Goal: Task Accomplishment & Management: Complete application form

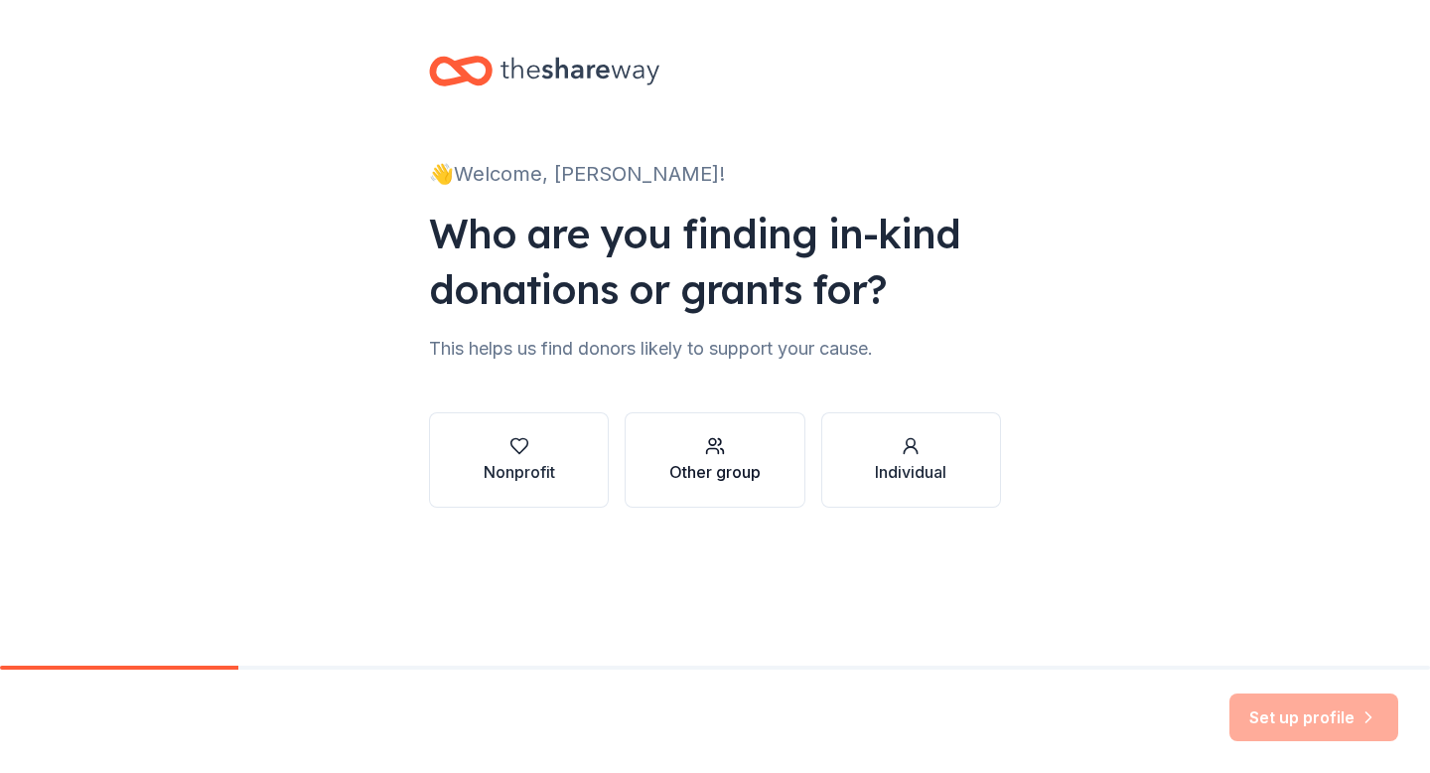
click at [759, 460] on div "Other group" at bounding box center [714, 472] width 91 height 24
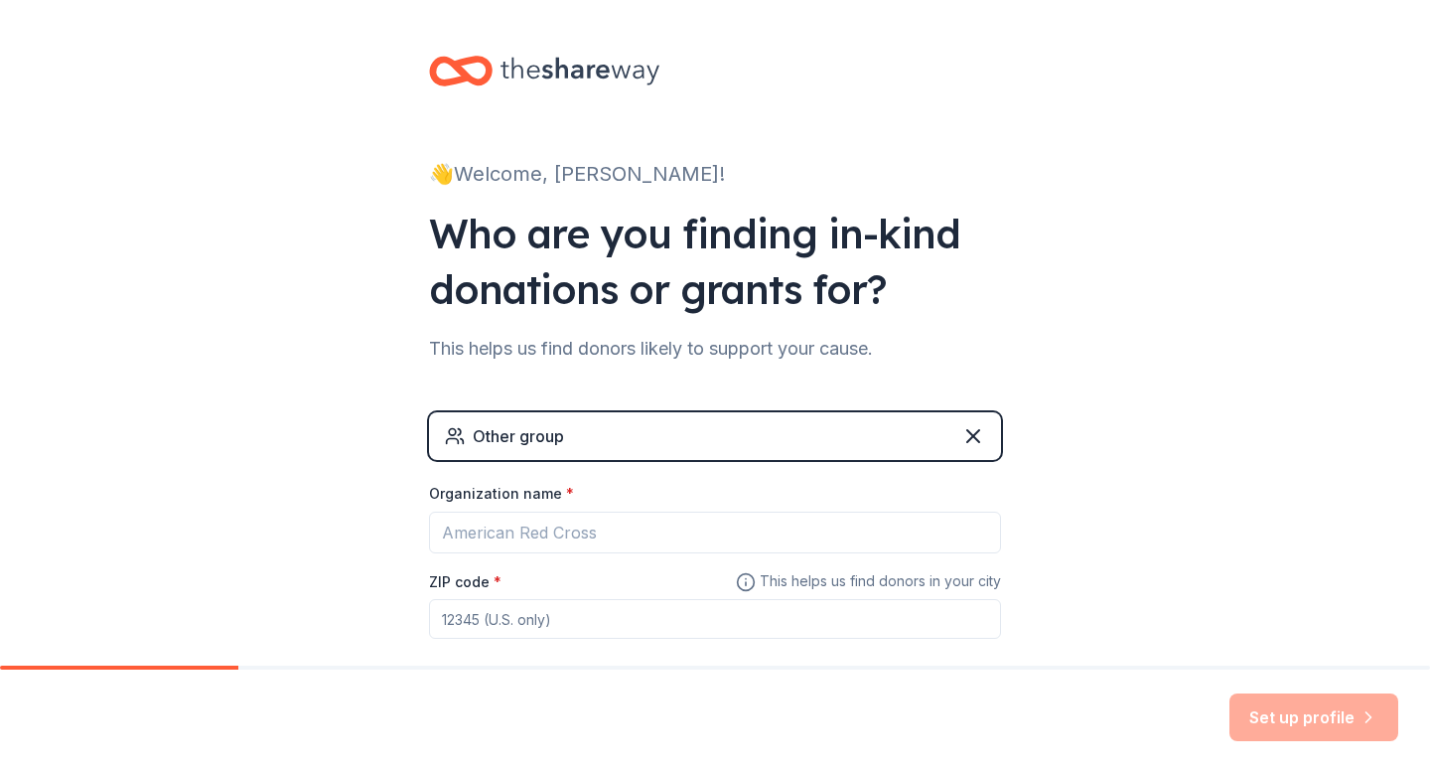
click at [986, 440] on div "Other group" at bounding box center [715, 436] width 572 height 48
click at [964, 435] on icon at bounding box center [973, 436] width 24 height 24
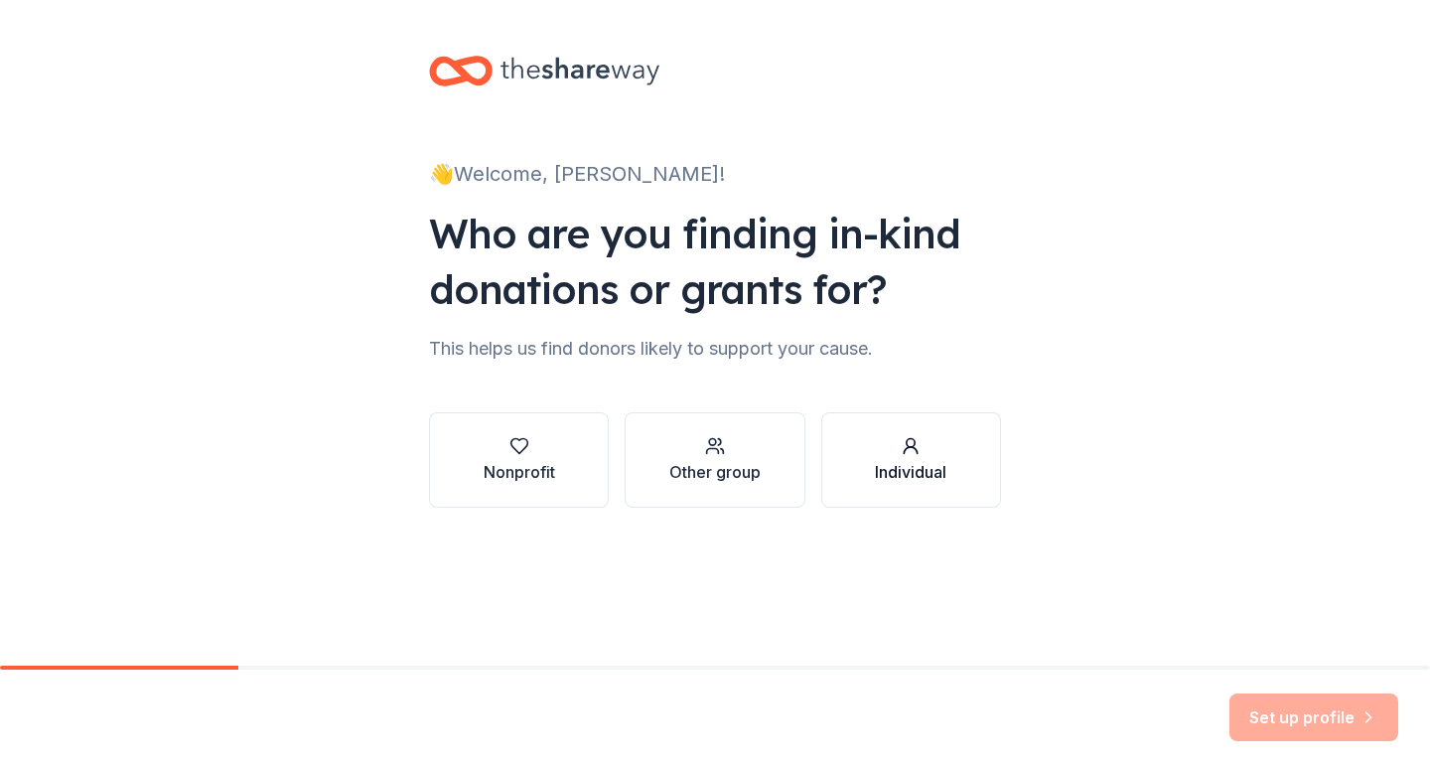
click at [888, 477] on div "Individual" at bounding box center [910, 472] width 71 height 24
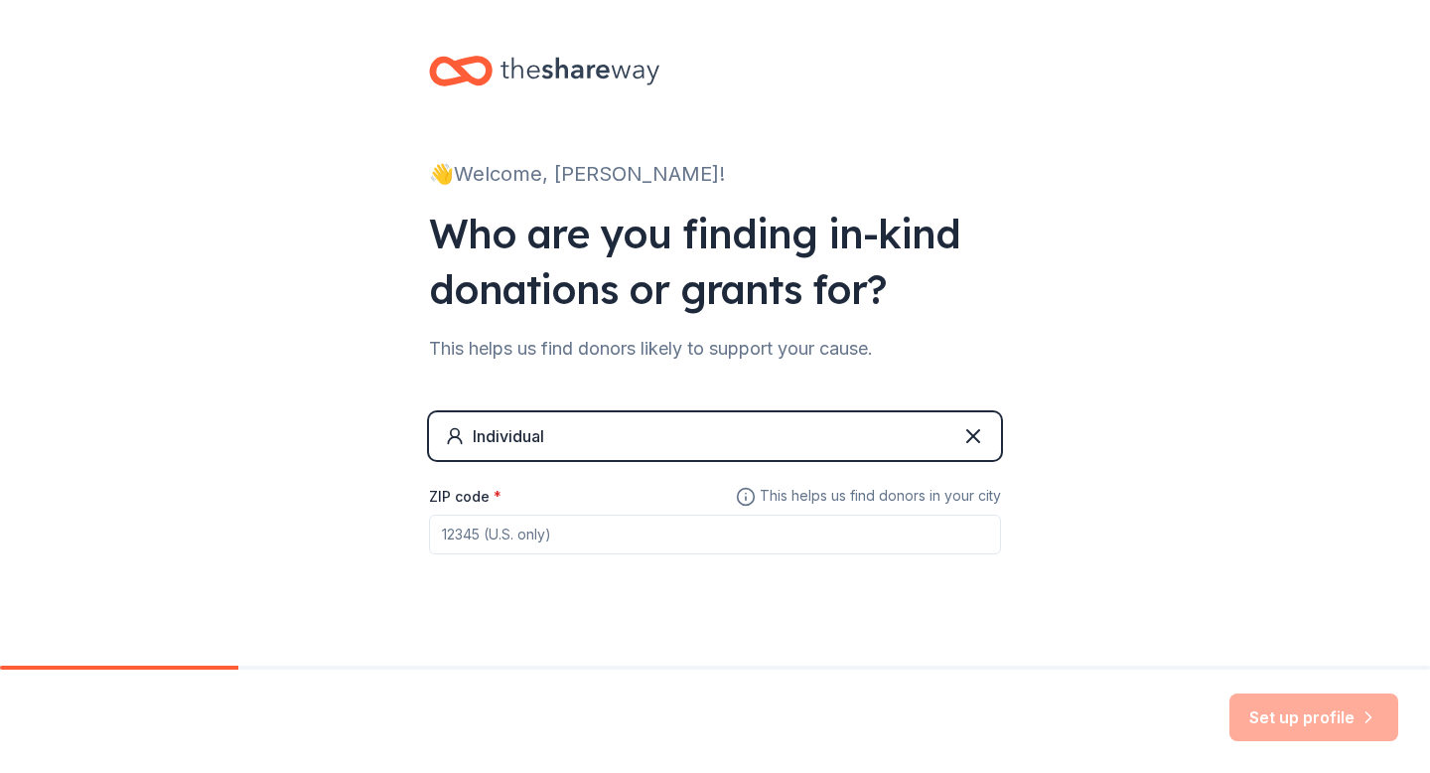
click at [1001, 429] on div "👋 Welcome, [PERSON_NAME]! Who are you finding in-kind donations or grants for? …" at bounding box center [715, 344] width 636 height 689
click at [989, 432] on div "Individual" at bounding box center [715, 436] width 572 height 48
click at [970, 434] on icon at bounding box center [973, 436] width 12 height 12
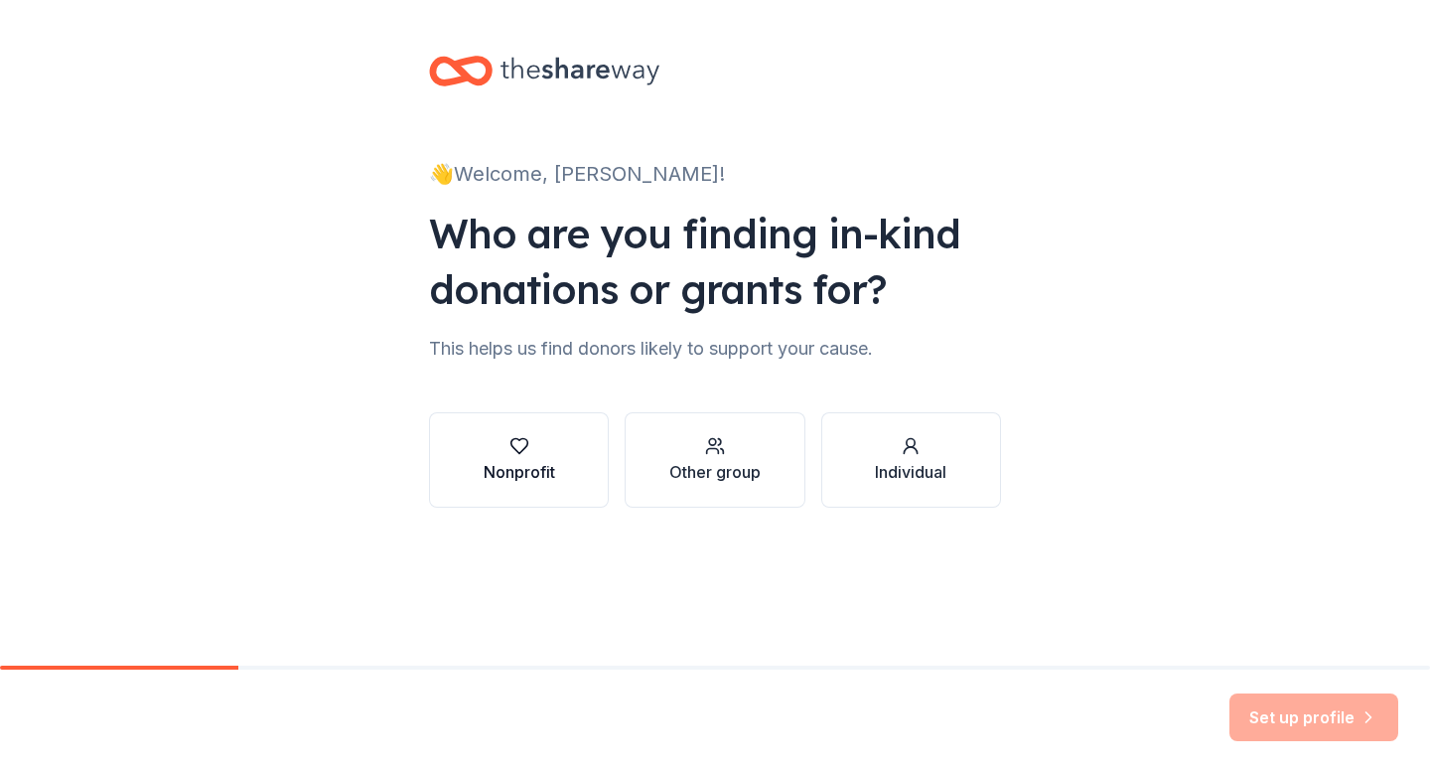
click at [572, 445] on button "Nonprofit" at bounding box center [519, 459] width 180 height 95
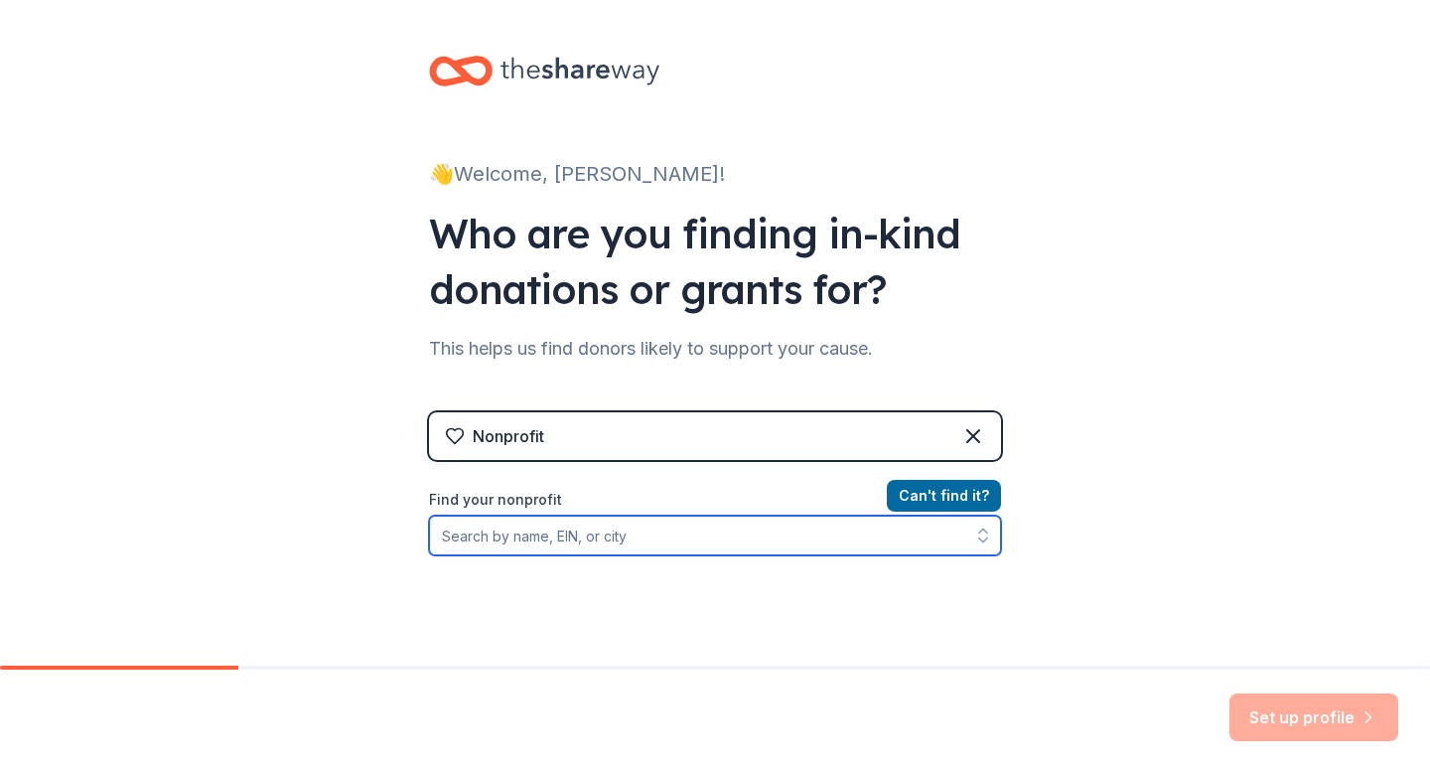
click at [726, 542] on input "Find your nonprofit" at bounding box center [715, 535] width 572 height 40
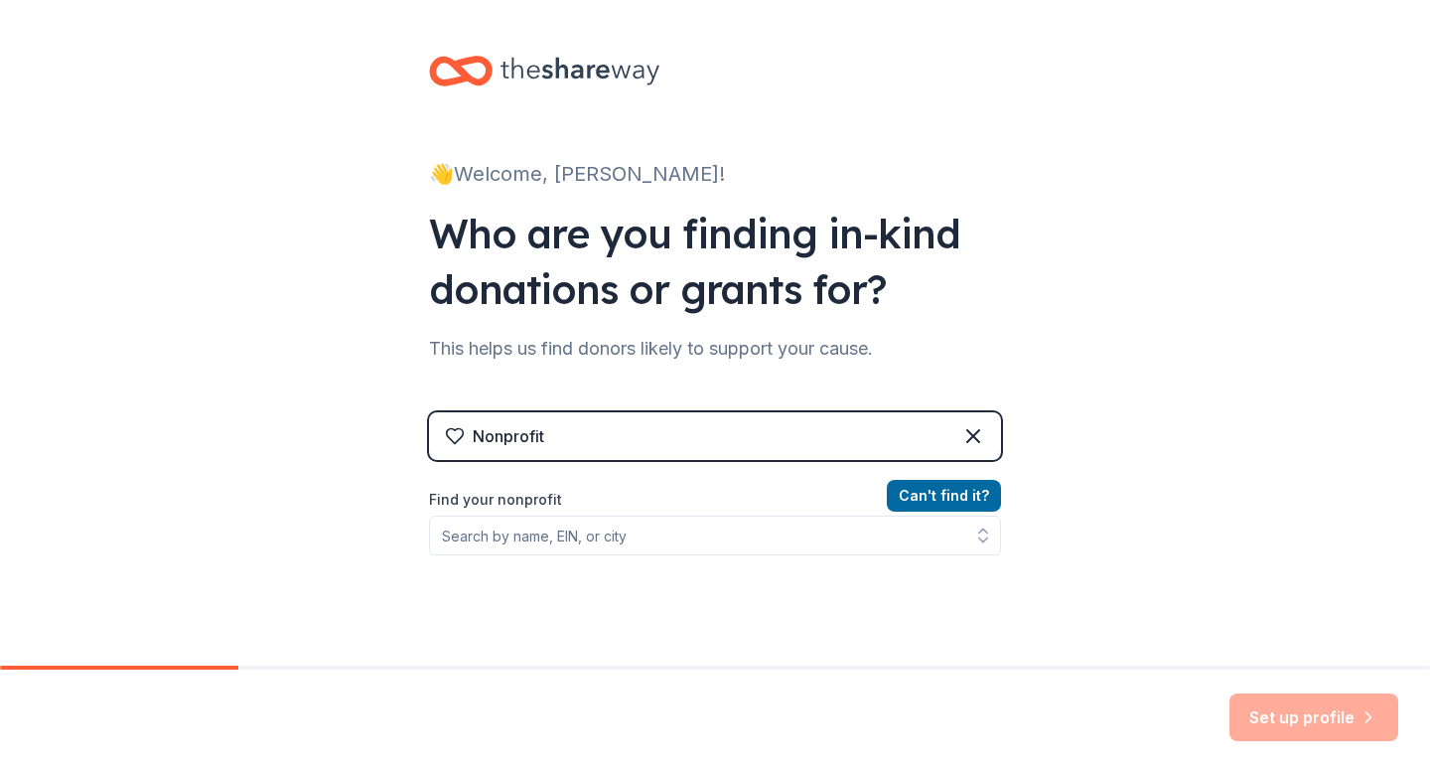
click at [902, 445] on div "Nonprofit" at bounding box center [715, 436] width 572 height 48
click at [989, 433] on div "Nonprofit" at bounding box center [715, 436] width 572 height 48
click at [918, 494] on button "Can ' t find it?" at bounding box center [944, 496] width 114 height 32
click at [926, 445] on div "Nonprofit" at bounding box center [715, 436] width 572 height 48
click at [980, 426] on icon at bounding box center [973, 436] width 24 height 24
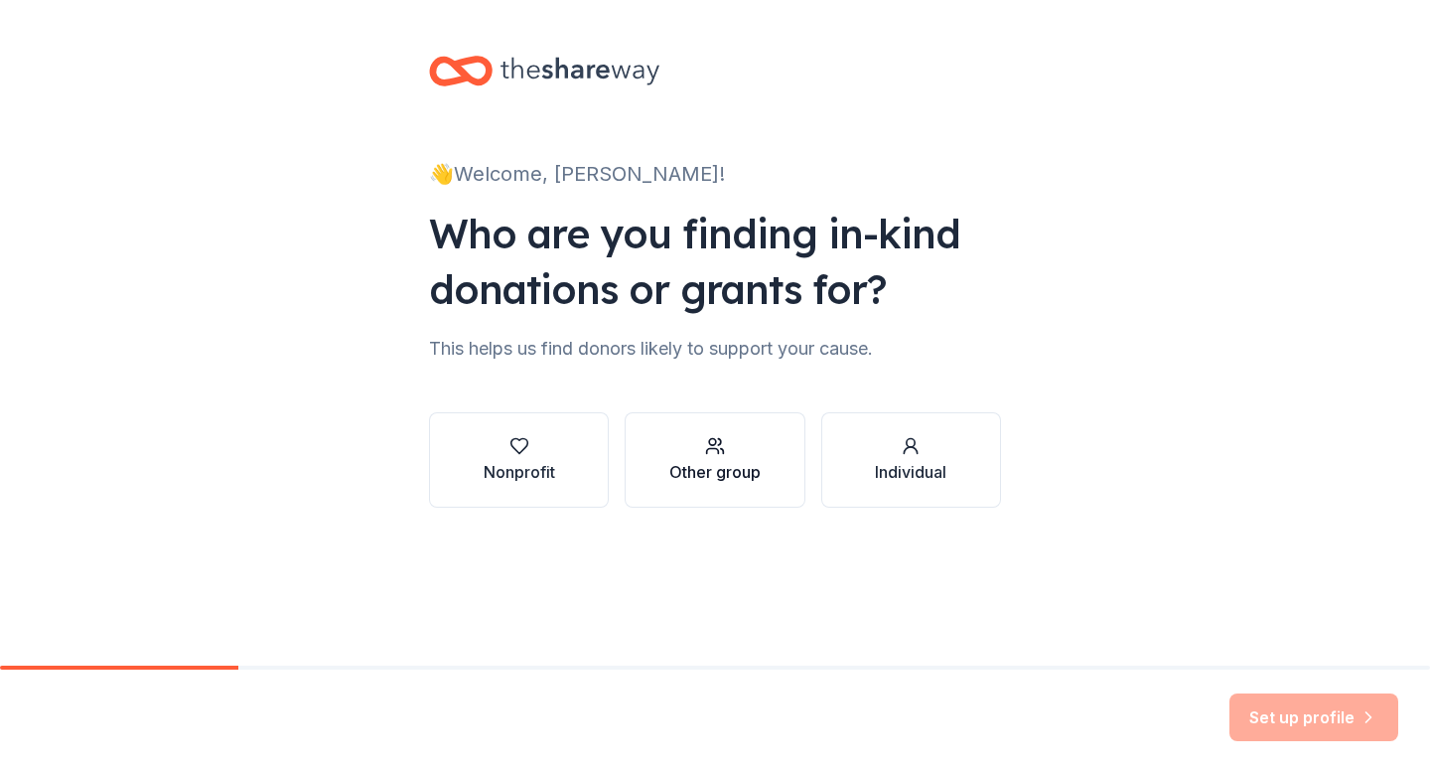
click at [702, 467] on div "Other group" at bounding box center [714, 472] width 91 height 24
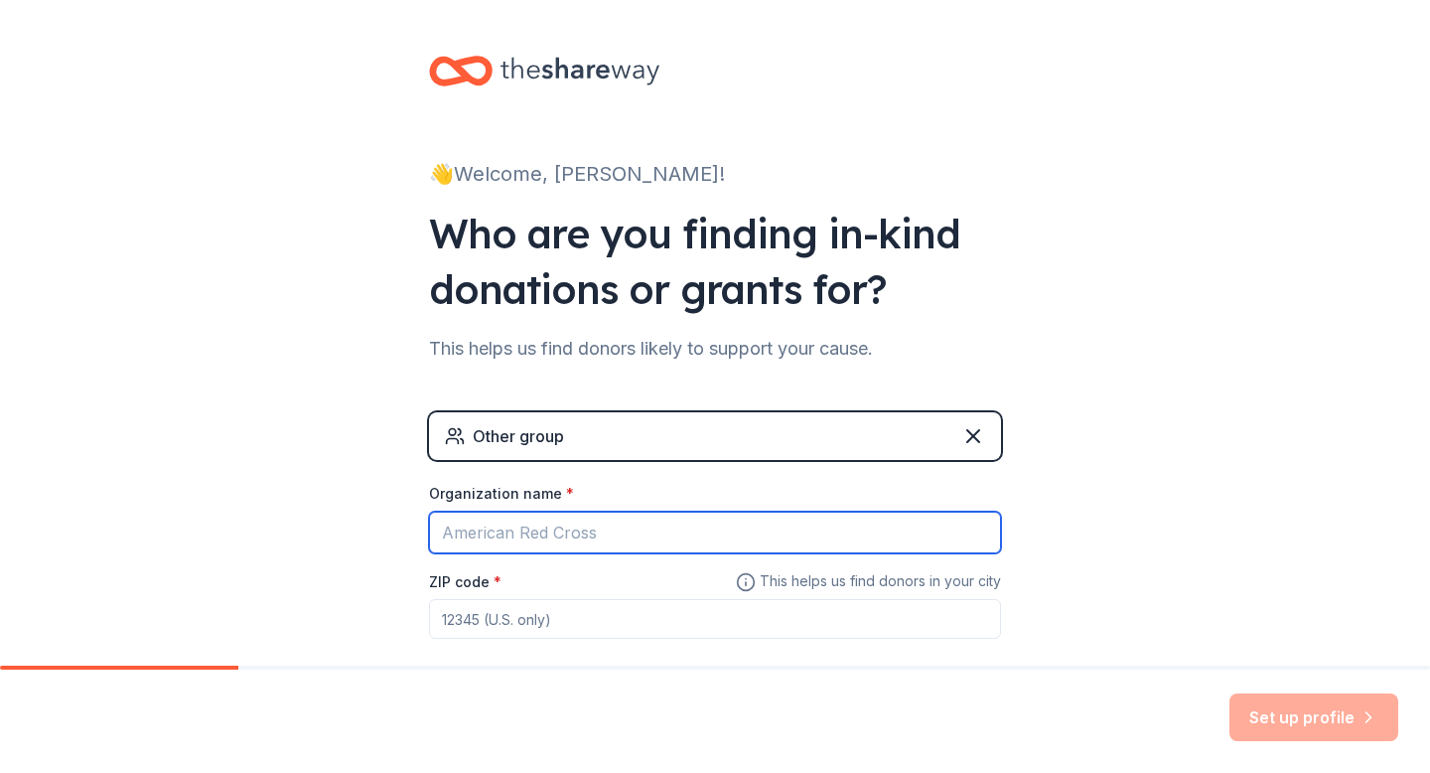
click at [548, 549] on input "Organization name *" at bounding box center [715, 532] width 572 height 42
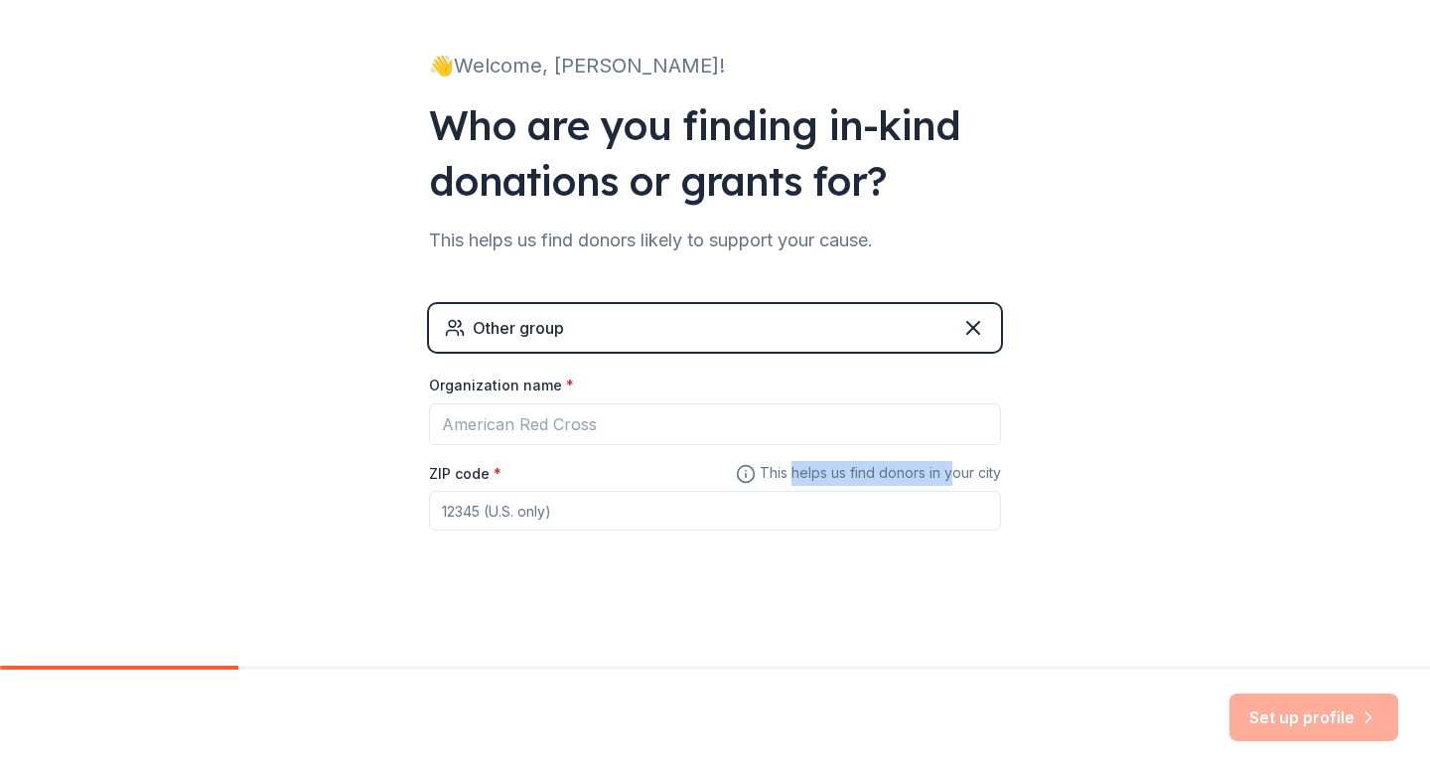
drag, startPoint x: 790, startPoint y: 472, endPoint x: 999, endPoint y: 471, distance: 208.5
click at [999, 471] on span "This helps us find donors in your city" at bounding box center [868, 473] width 265 height 25
